Goal: Task Accomplishment & Management: Manage account settings

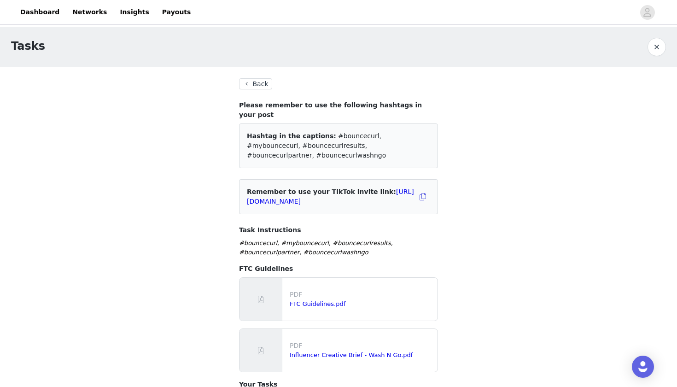
scroll to position [304, 0]
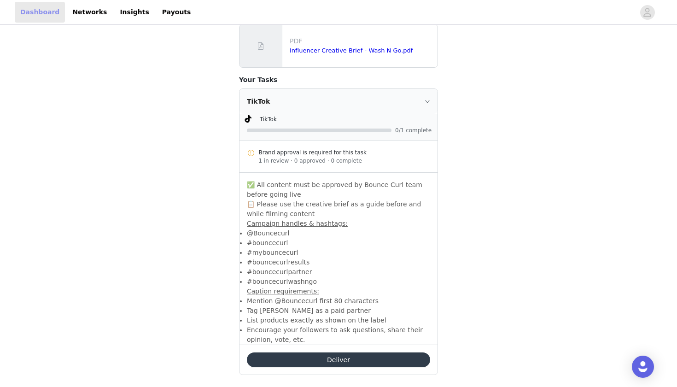
click at [38, 10] on link "Dashboard" at bounding box center [40, 12] width 50 height 21
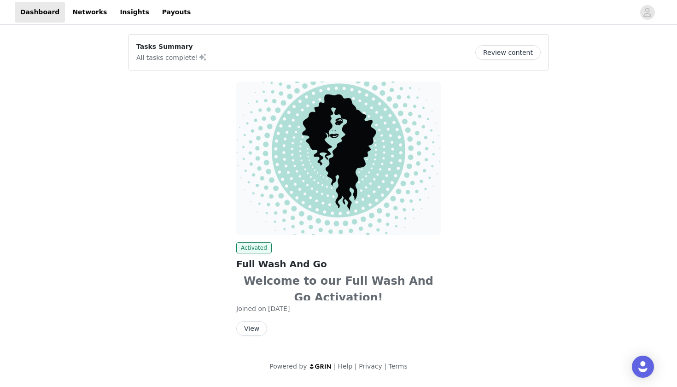
click at [251, 326] on button "View" at bounding box center [251, 328] width 31 height 15
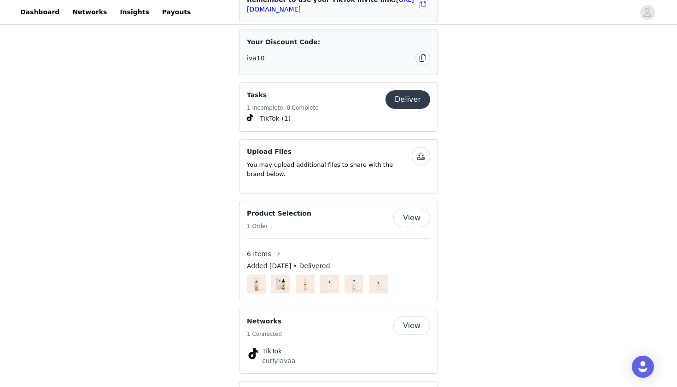
scroll to position [697, 0]
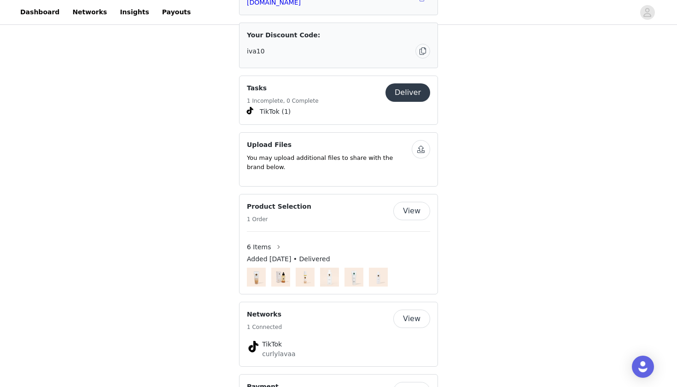
click at [273, 107] on span "TikTok (1)" at bounding box center [275, 112] width 31 height 10
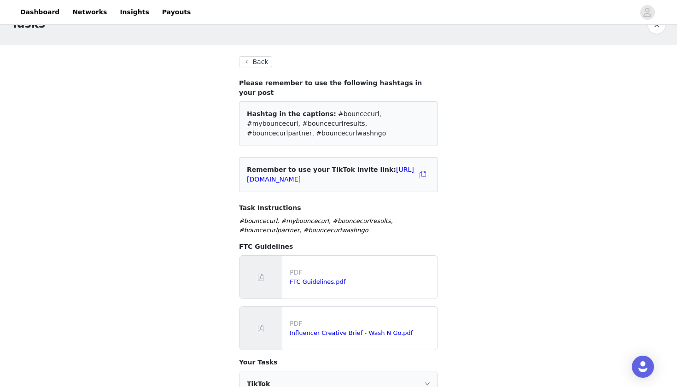
scroll to position [18, 0]
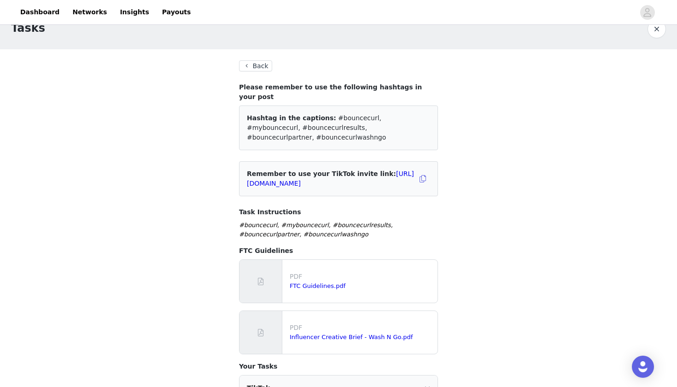
click at [260, 67] on button "Back" at bounding box center [255, 65] width 33 height 11
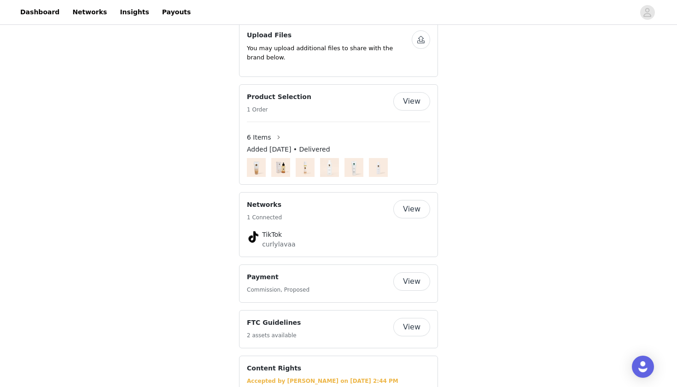
scroll to position [797, 0]
